Goal: Transaction & Acquisition: Purchase product/service

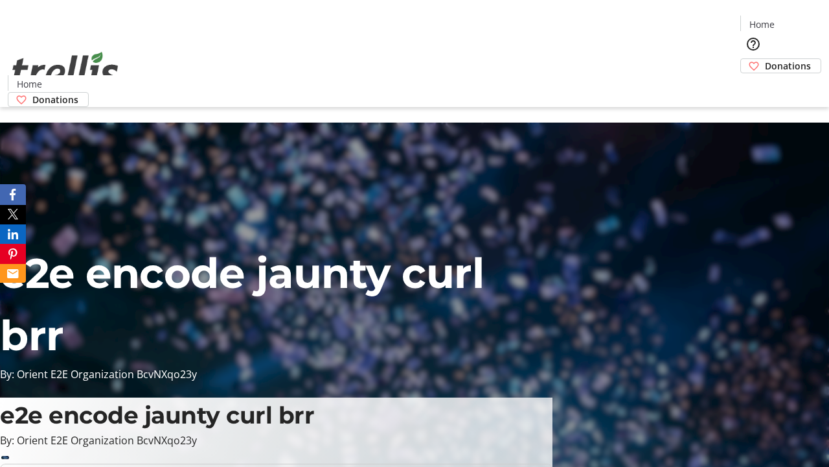
click at [765, 59] on span "Donations" at bounding box center [788, 66] width 46 height 14
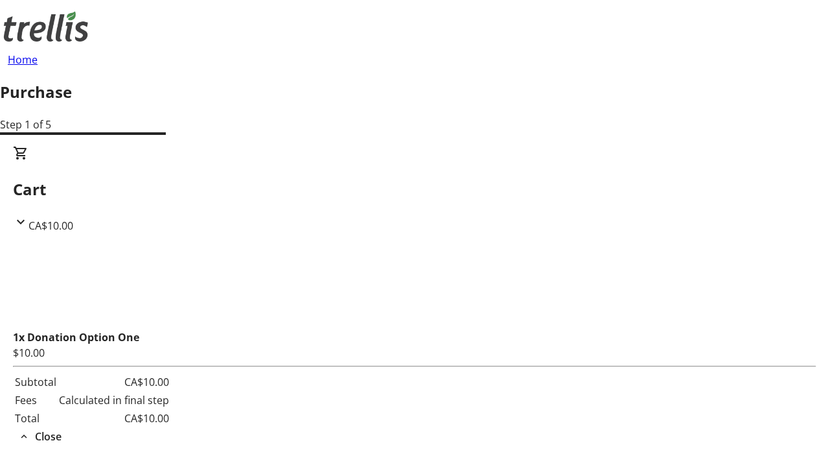
select select "CA"
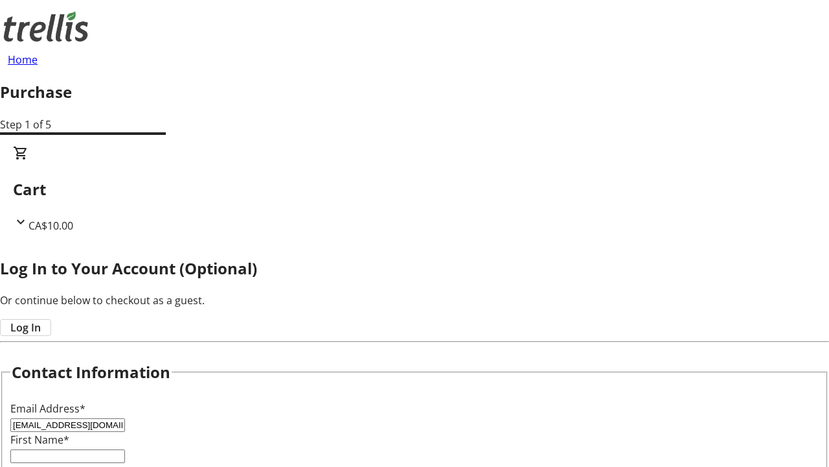
type input "[EMAIL_ADDRESS][DOMAIN_NAME]"
type input "[PERSON_NAME]"
type input "[STREET_ADDRESS][PERSON_NAME]"
type input "Kelowna"
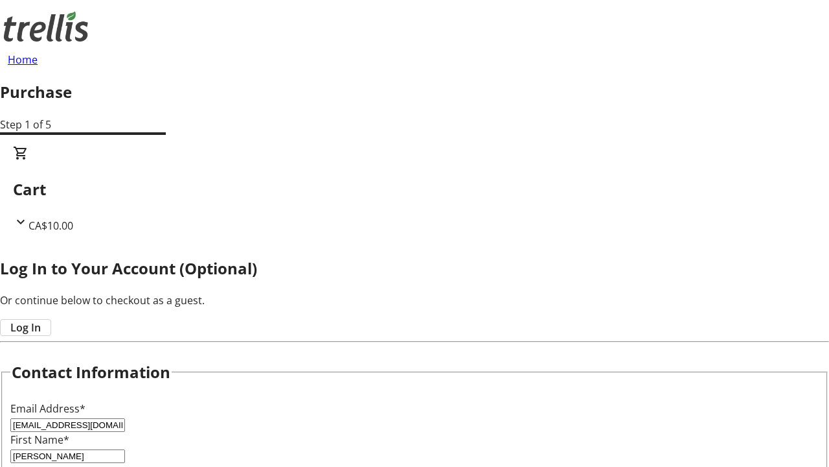
select select "BC"
type input "Kelowna"
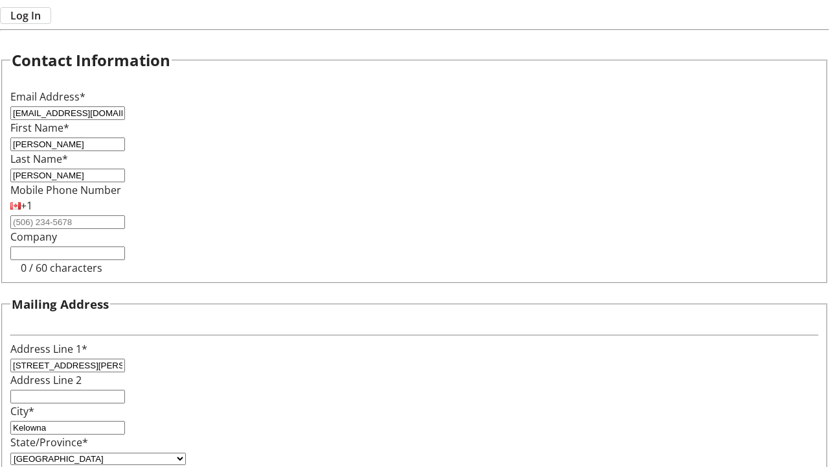
type input "V1Y 0C2"
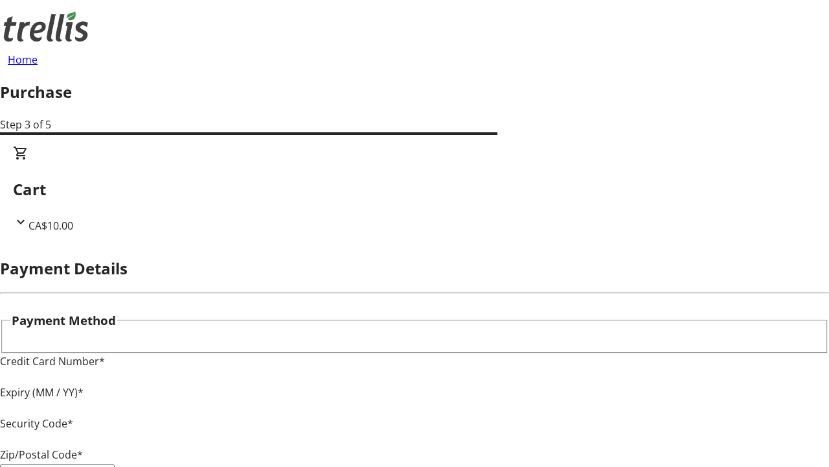
type input "V1Y 0C2"
